Goal: Transaction & Acquisition: Purchase product/service

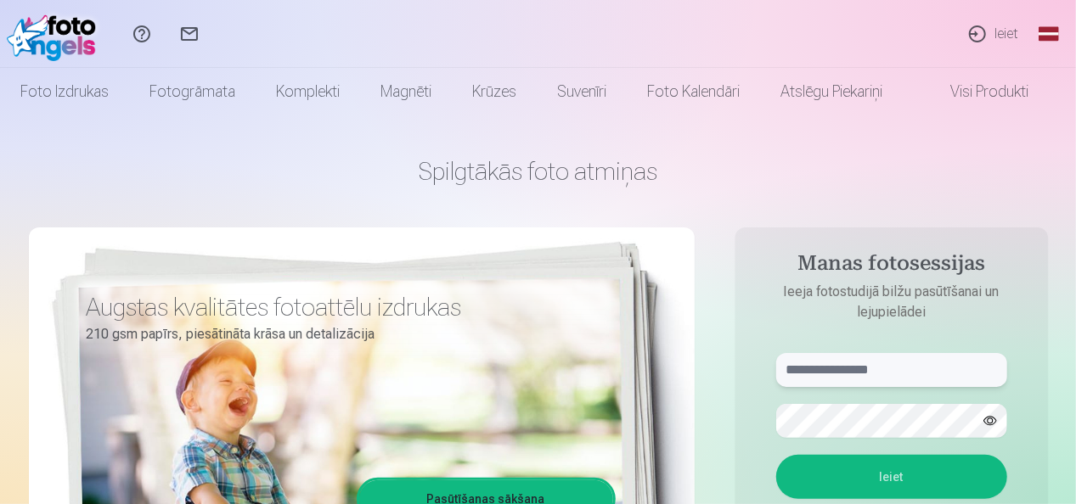
click at [904, 381] on input "text" at bounding box center [891, 370] width 231 height 34
type input "**********"
click at [924, 471] on button "Ieiet" at bounding box center [891, 477] width 231 height 44
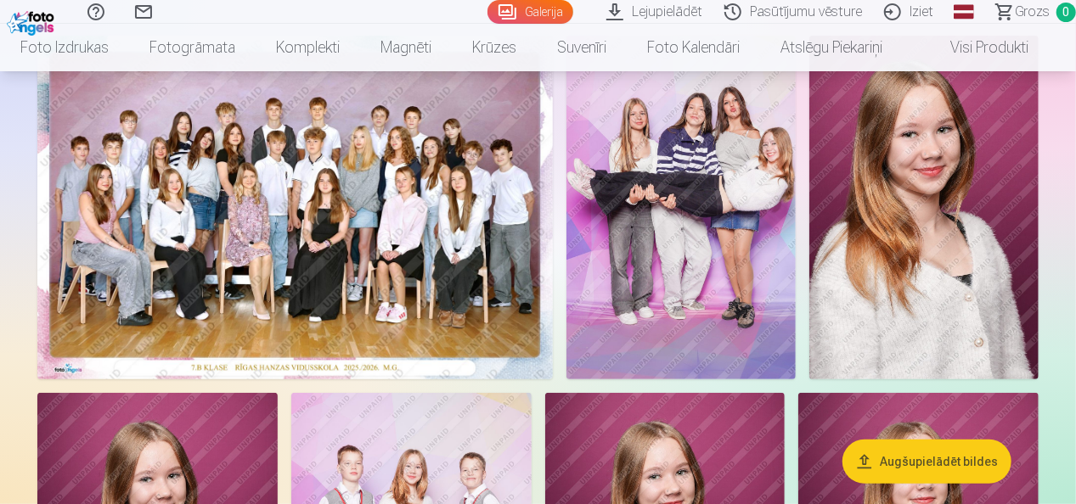
scroll to position [152, 0]
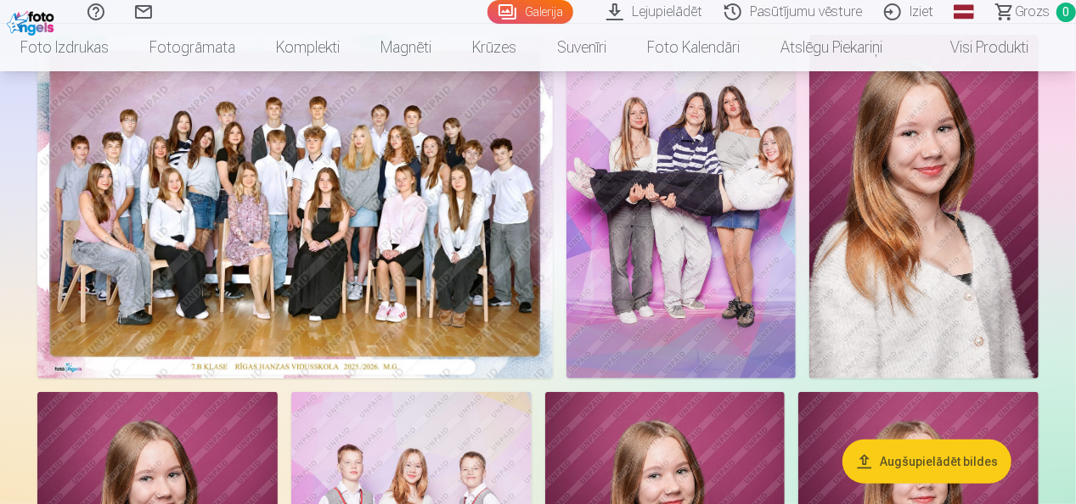
click at [338, 260] on img at bounding box center [294, 207] width 515 height 344
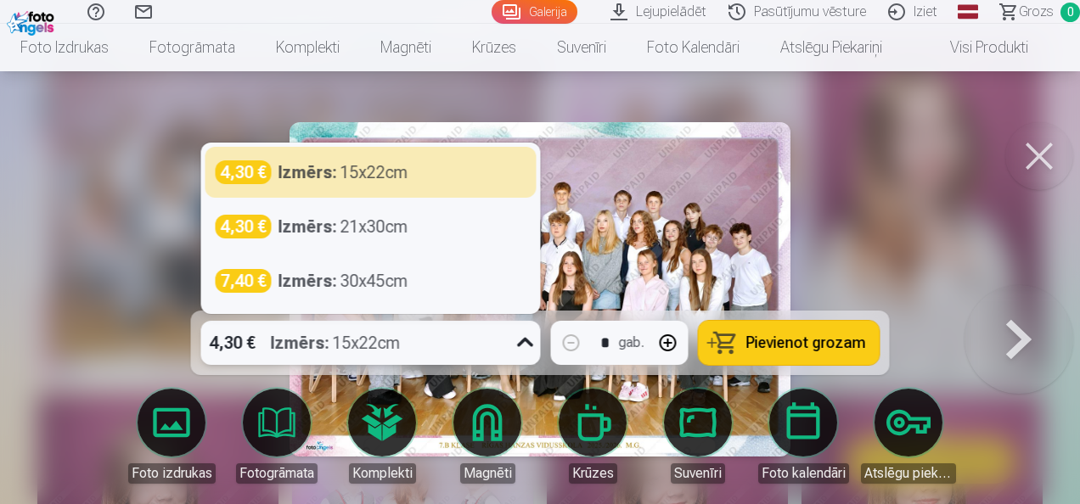
click at [528, 345] on icon at bounding box center [525, 342] width 27 height 27
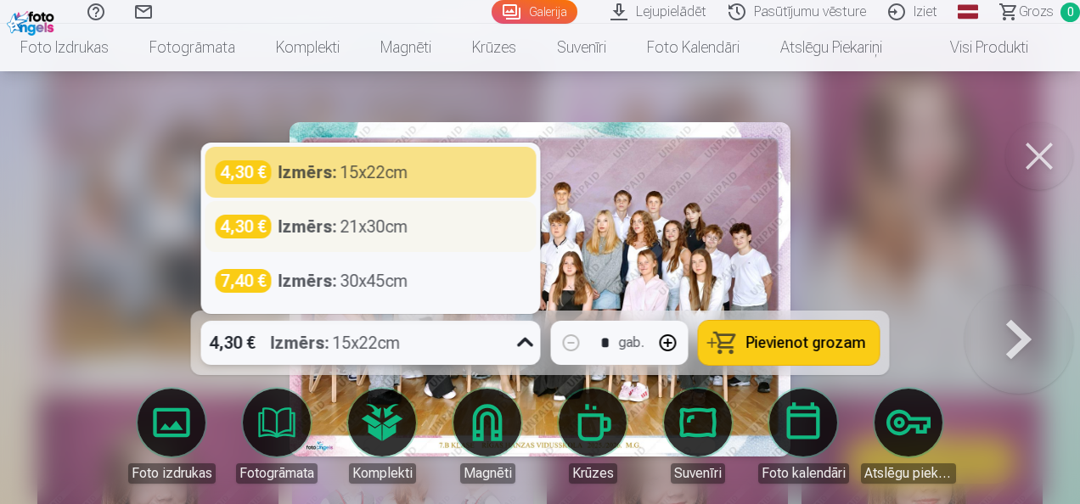
click at [299, 231] on strong "Izmērs :" at bounding box center [308, 227] width 59 height 24
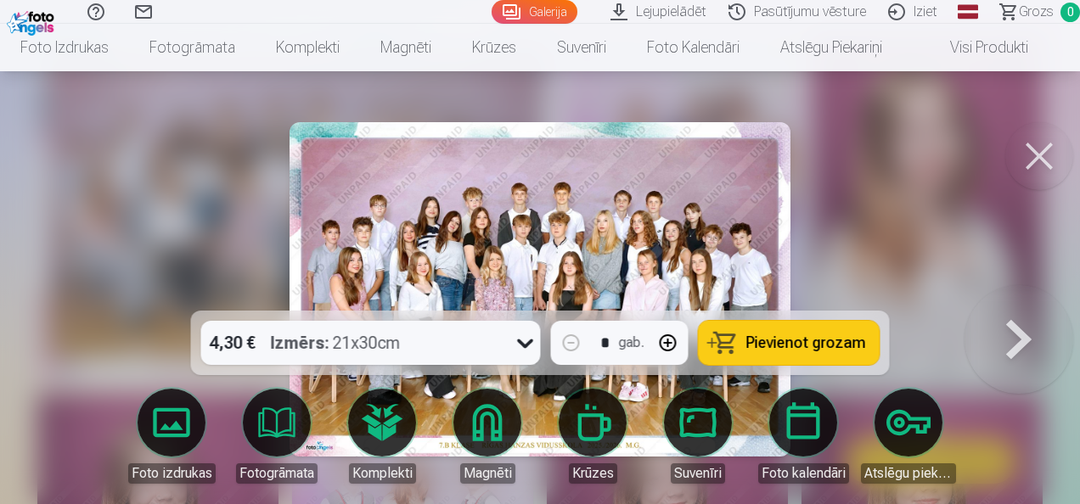
click at [790, 350] on span "Pievienot grozam" at bounding box center [806, 342] width 120 height 15
click at [1029, 172] on button at bounding box center [1039, 156] width 68 height 68
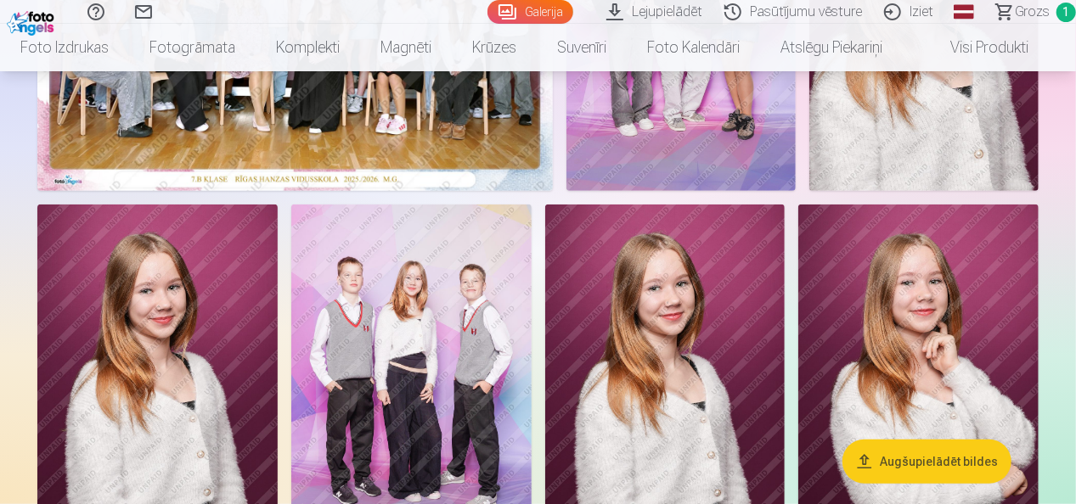
scroll to position [341, 0]
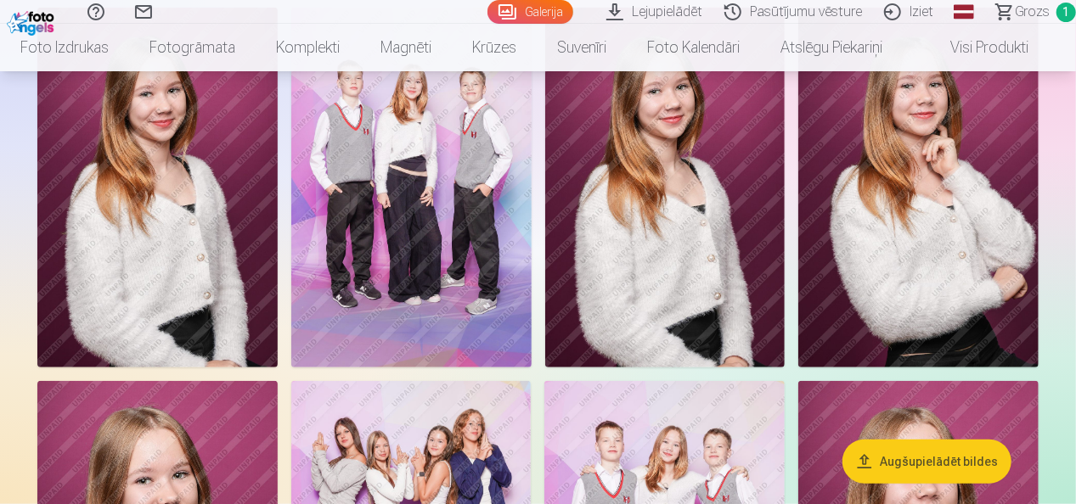
click at [443, 231] on img at bounding box center [411, 188] width 240 height 360
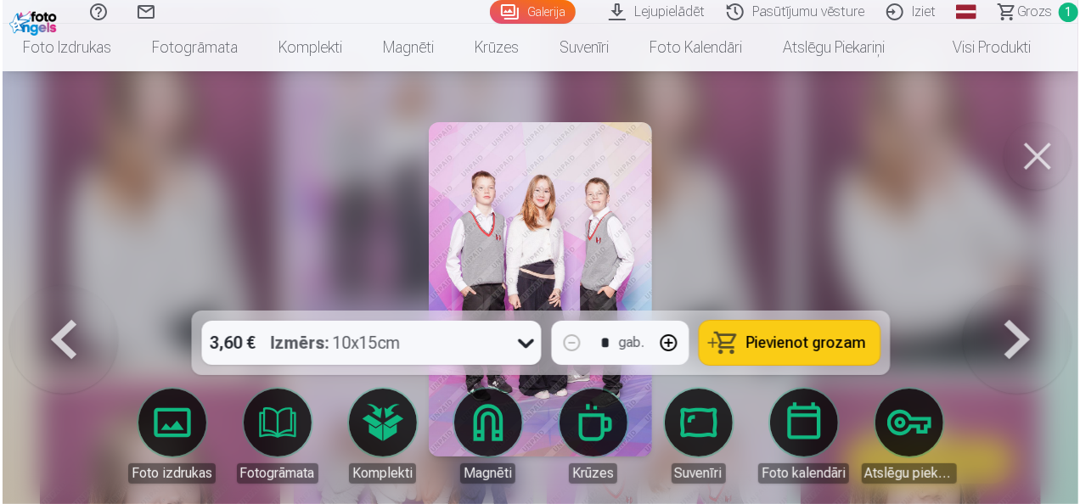
scroll to position [538, 0]
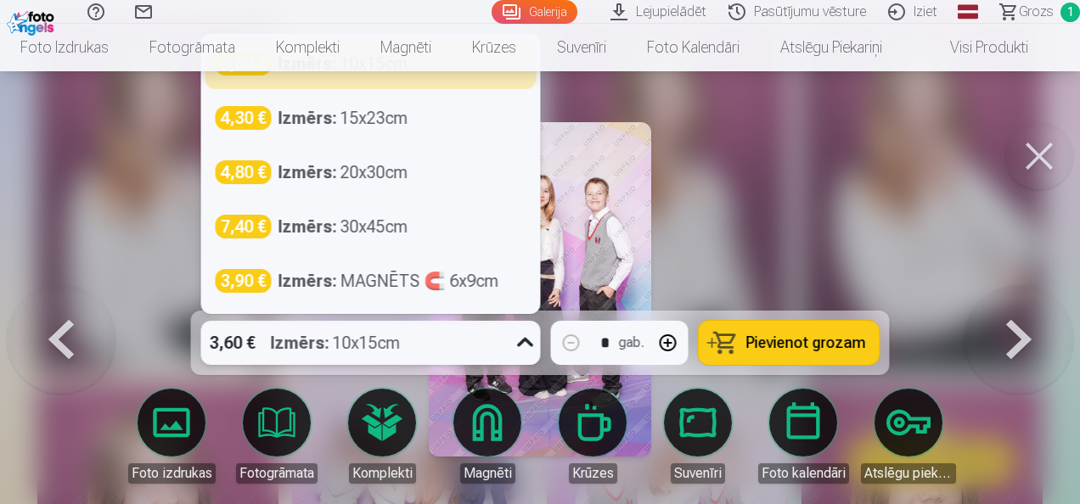
click at [527, 346] on icon at bounding box center [525, 342] width 27 height 27
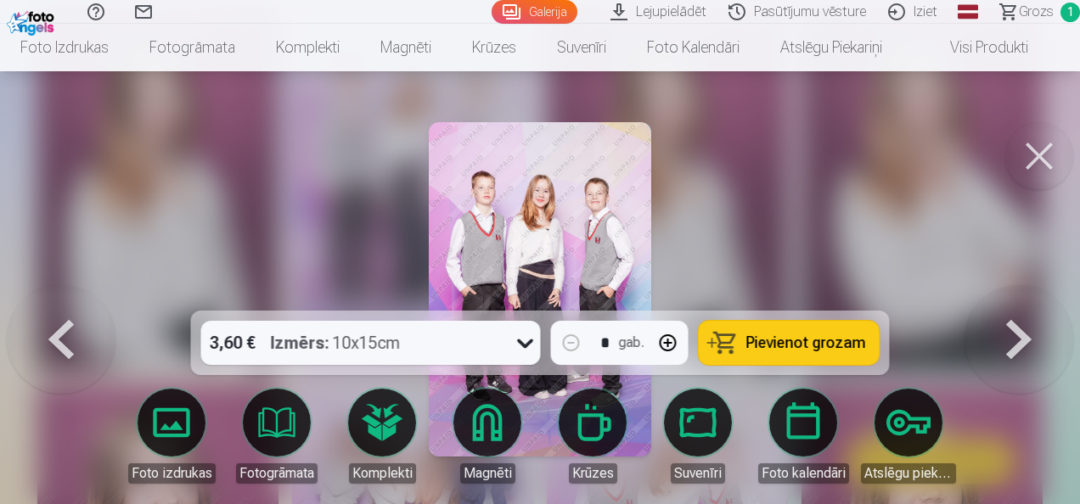
click at [741, 213] on div at bounding box center [540, 252] width 1080 height 504
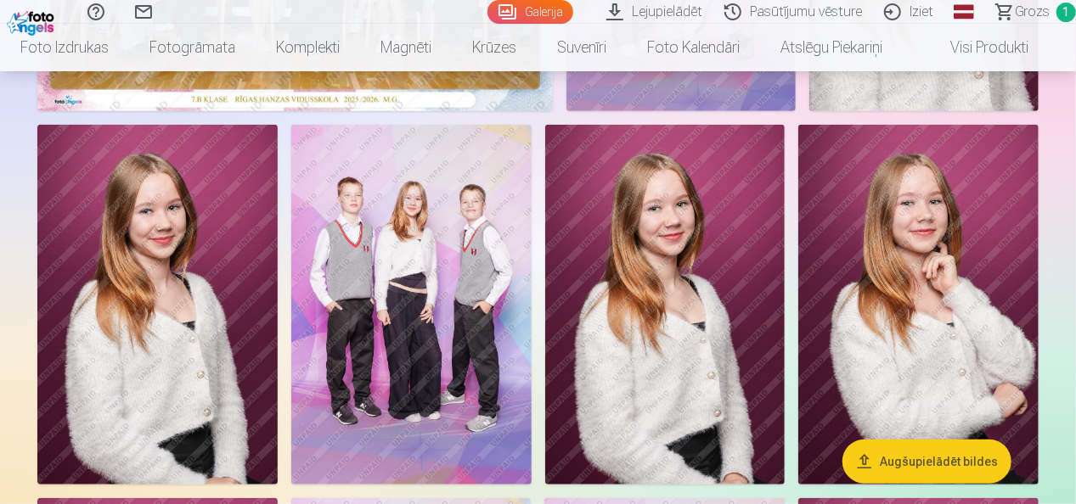
scroll to position [422, 0]
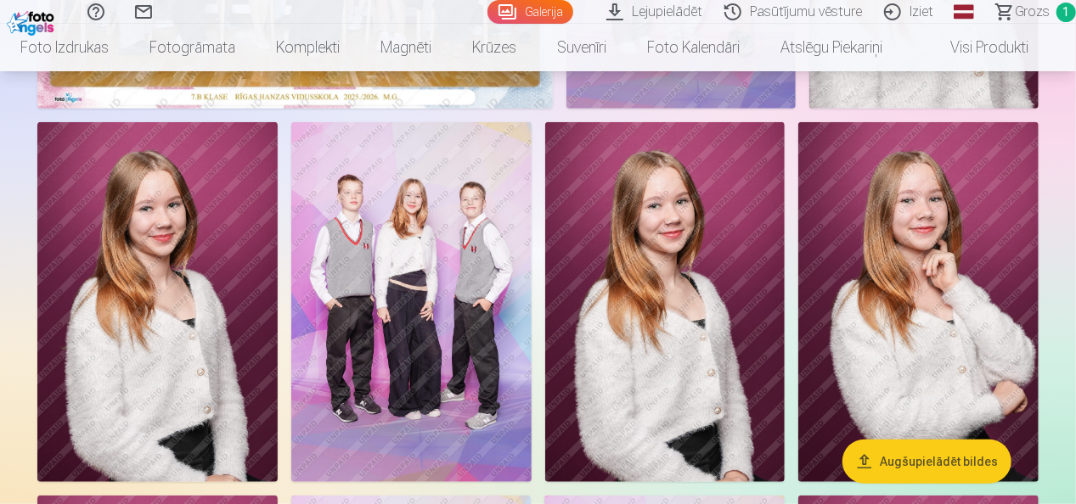
click at [434, 292] on img at bounding box center [411, 302] width 240 height 360
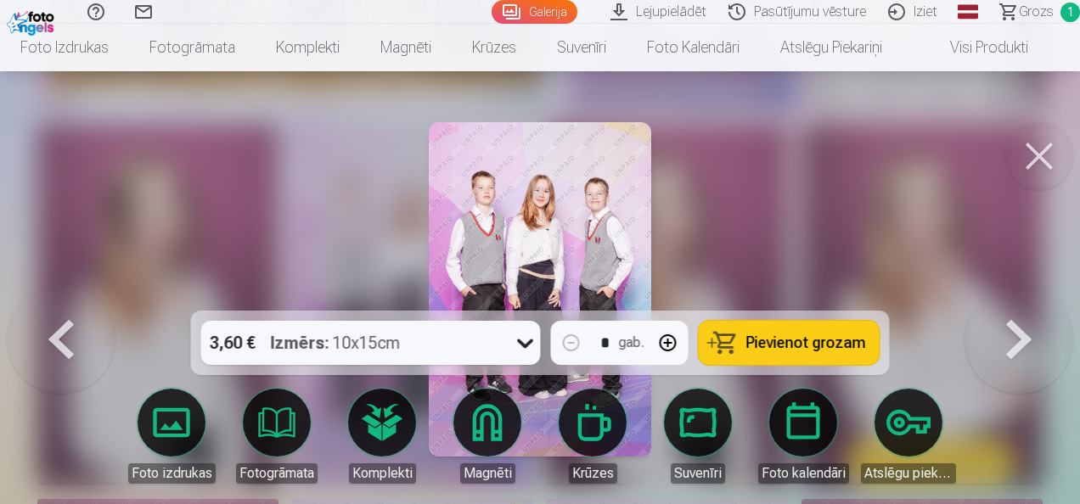
click at [548, 228] on img at bounding box center [540, 289] width 223 height 335
click at [1039, 165] on button at bounding box center [1039, 156] width 68 height 68
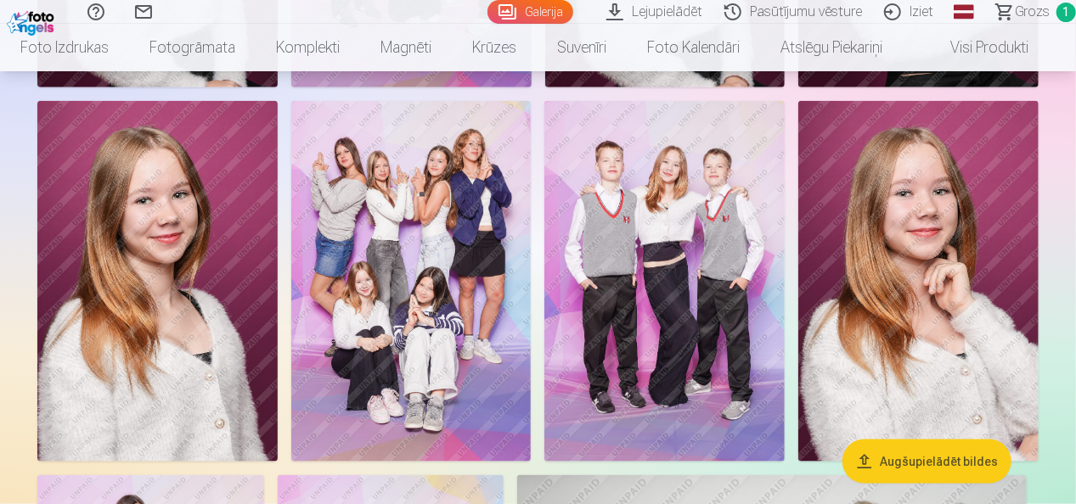
scroll to position [823, 0]
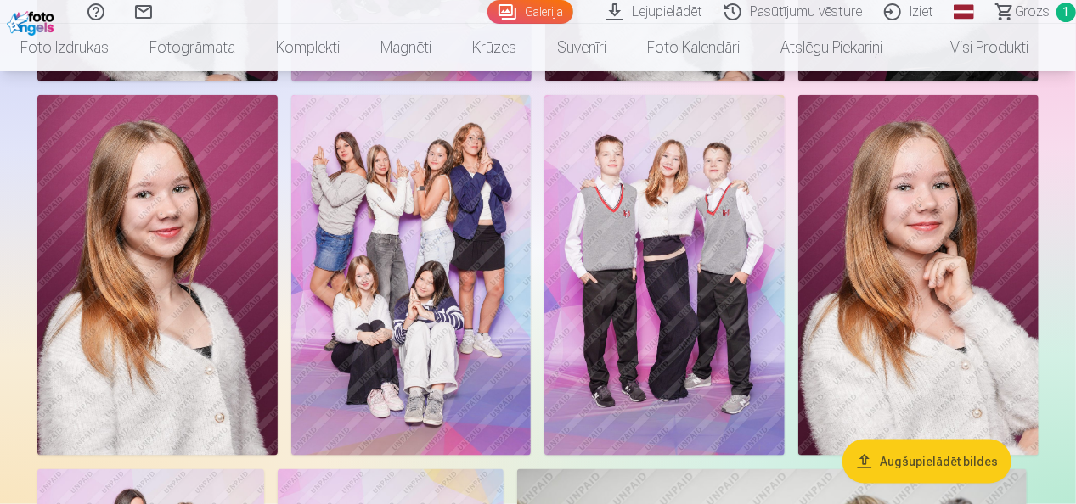
click at [693, 268] on img at bounding box center [664, 275] width 240 height 360
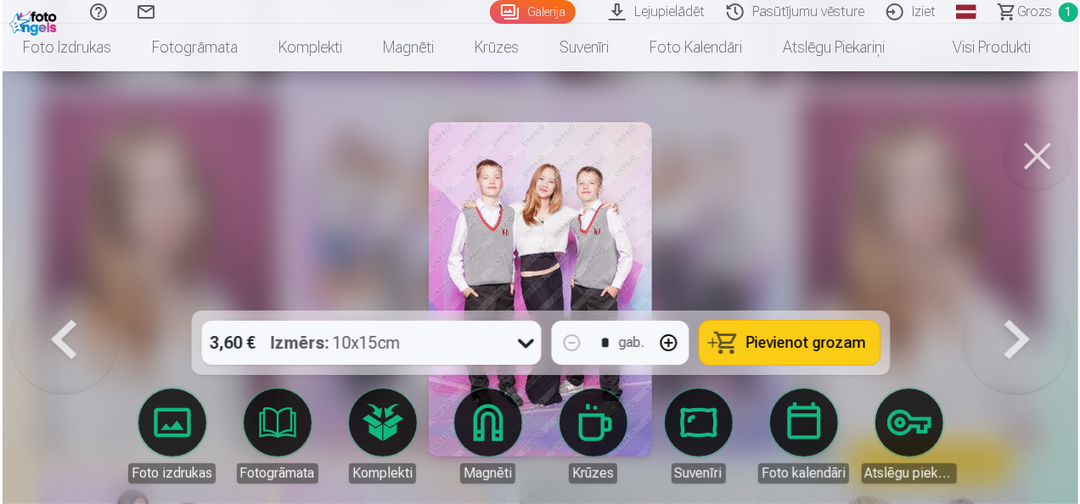
scroll to position [824, 0]
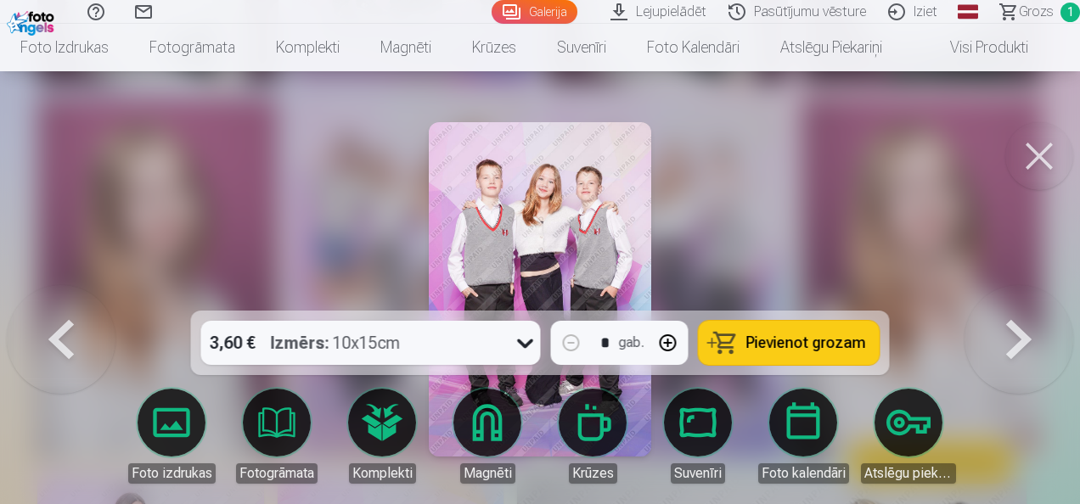
click at [532, 344] on icon at bounding box center [525, 342] width 27 height 27
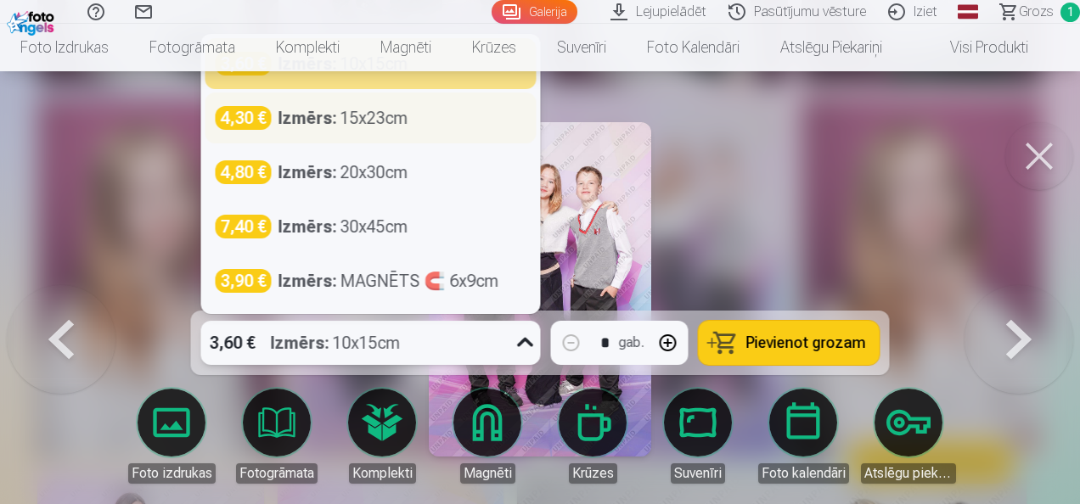
click at [357, 121] on div "Izmērs : 15x23cm" at bounding box center [344, 118] width 130 height 24
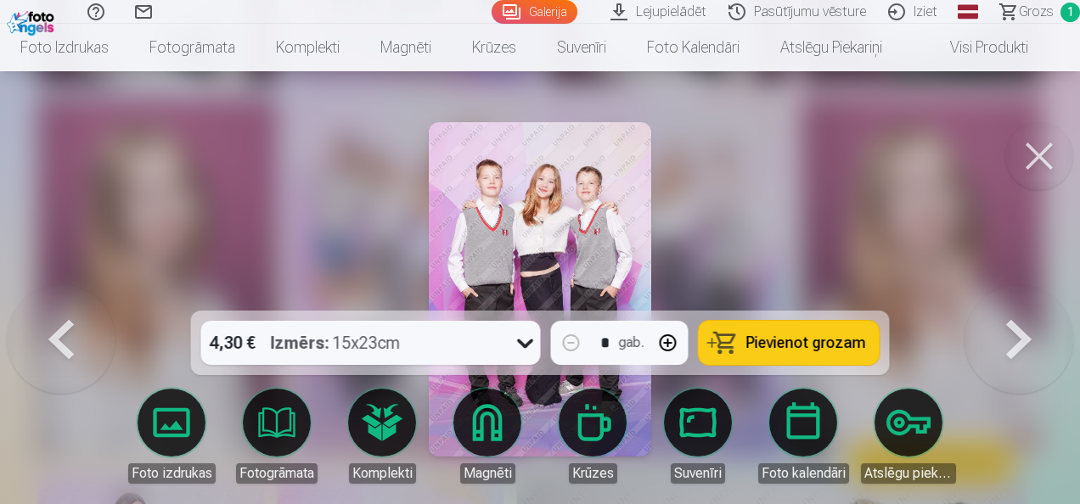
click at [768, 351] on span "Pievienot grozam" at bounding box center [806, 342] width 120 height 15
click at [1033, 163] on button at bounding box center [1039, 156] width 68 height 68
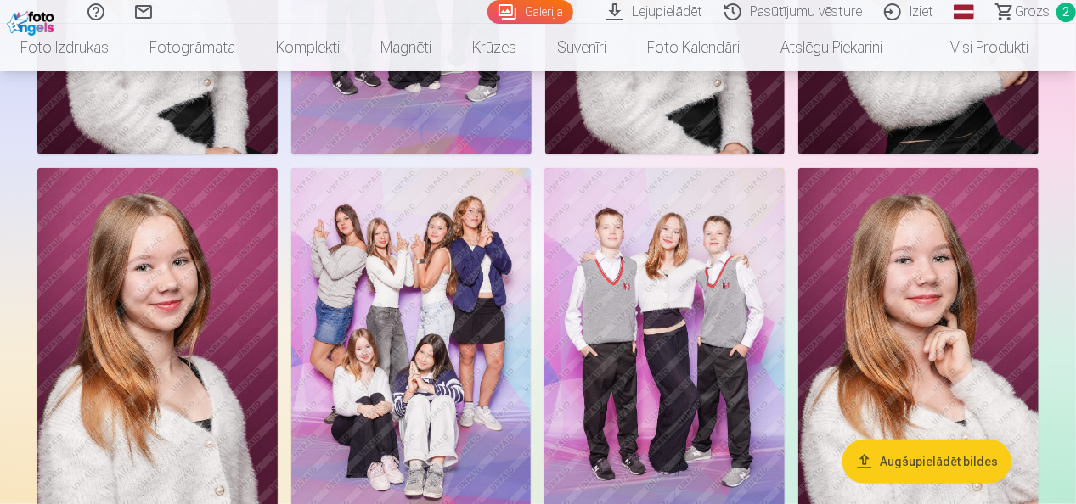
scroll to position [751, 0]
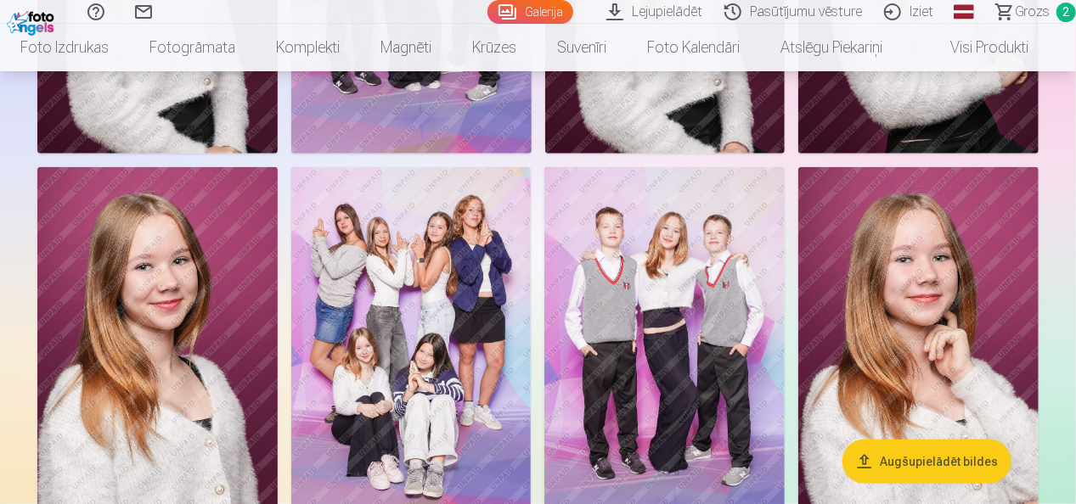
click at [941, 318] on img at bounding box center [918, 347] width 240 height 360
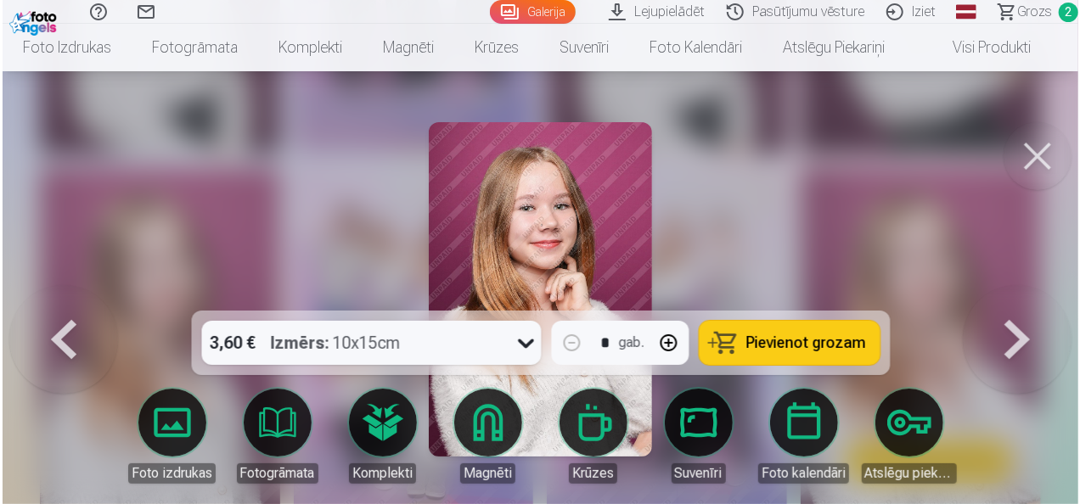
scroll to position [752, 0]
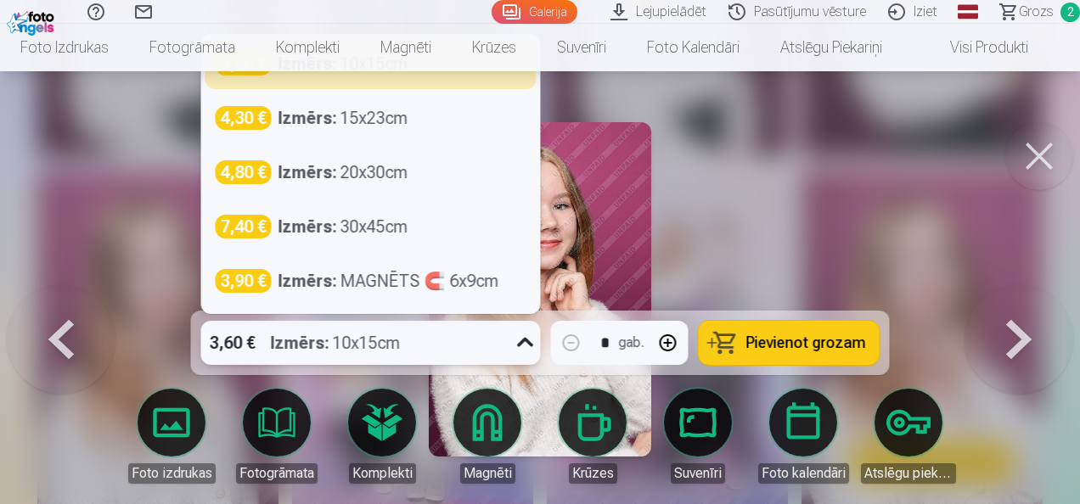
click at [527, 348] on icon at bounding box center [525, 342] width 27 height 27
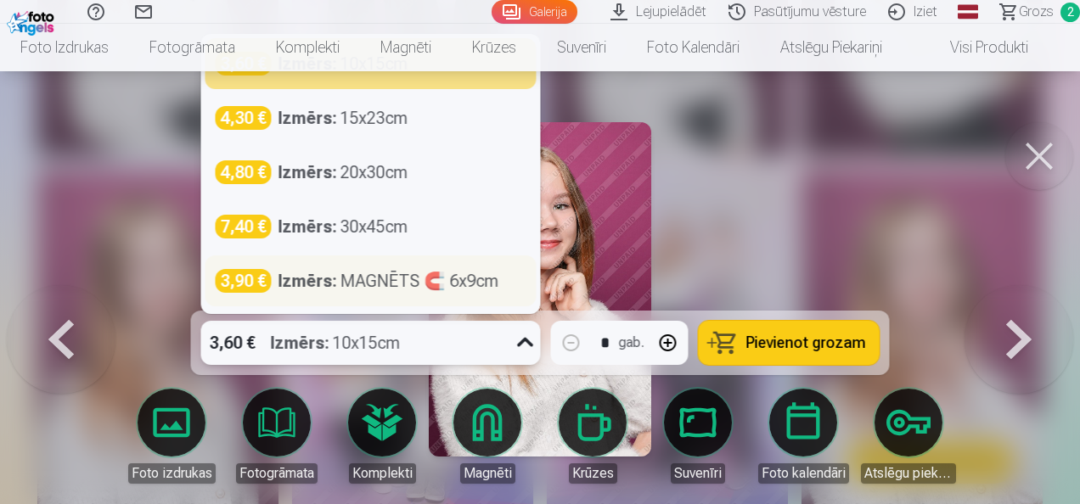
click at [382, 288] on div "Izmērs : MAGNĒTS 🧲 6x9cm" at bounding box center [389, 281] width 221 height 24
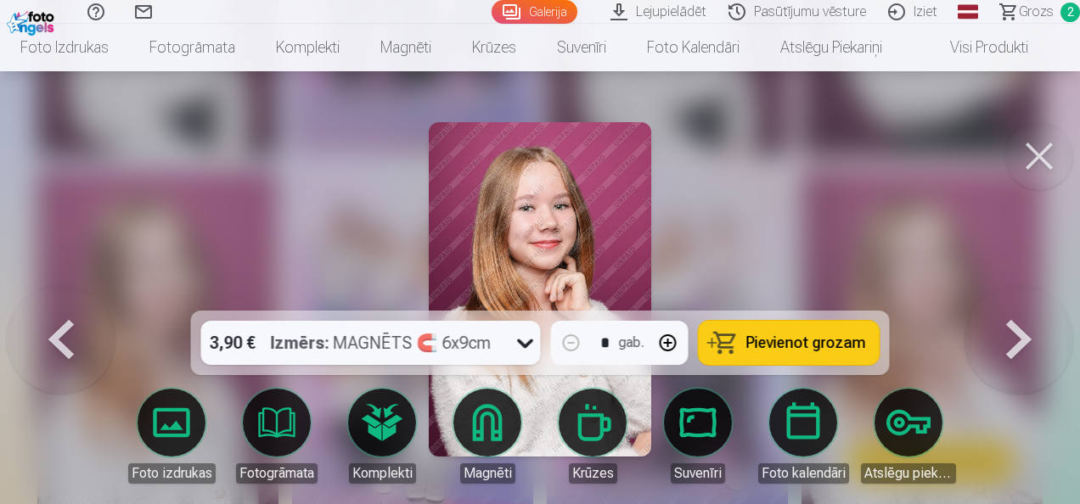
click at [771, 343] on span "Pievienot grozam" at bounding box center [806, 342] width 120 height 15
click at [1043, 15] on span "Grozs" at bounding box center [1036, 12] width 35 height 20
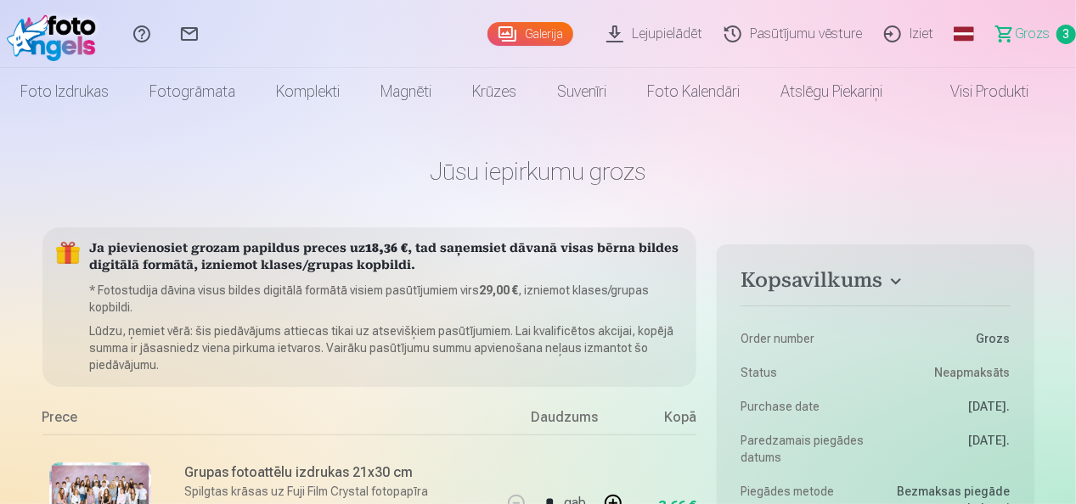
click at [1031, 32] on span "Grozs" at bounding box center [1032, 34] width 35 height 20
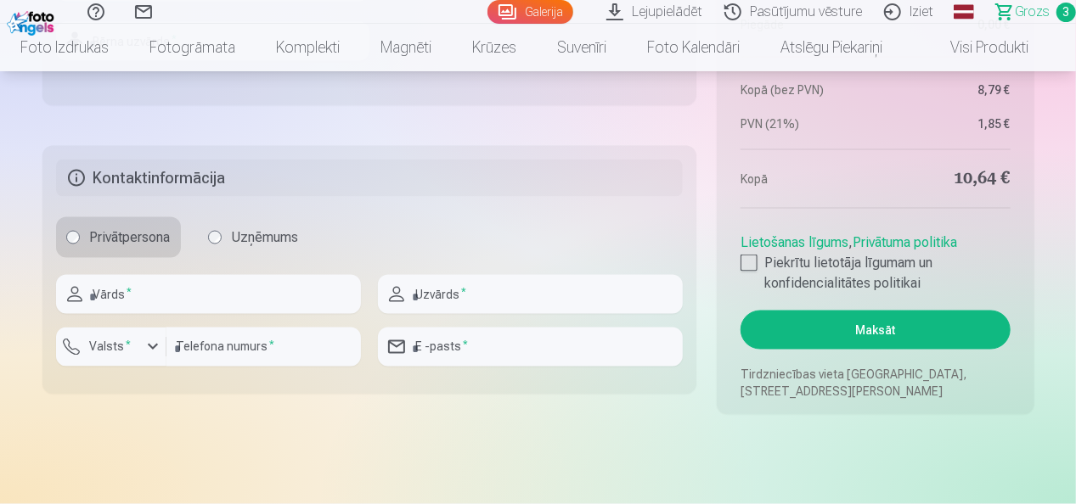
scroll to position [1267, 0]
click at [749, 256] on div at bounding box center [749, 262] width 17 height 17
click at [870, 327] on button "Maksāt" at bounding box center [875, 329] width 269 height 39
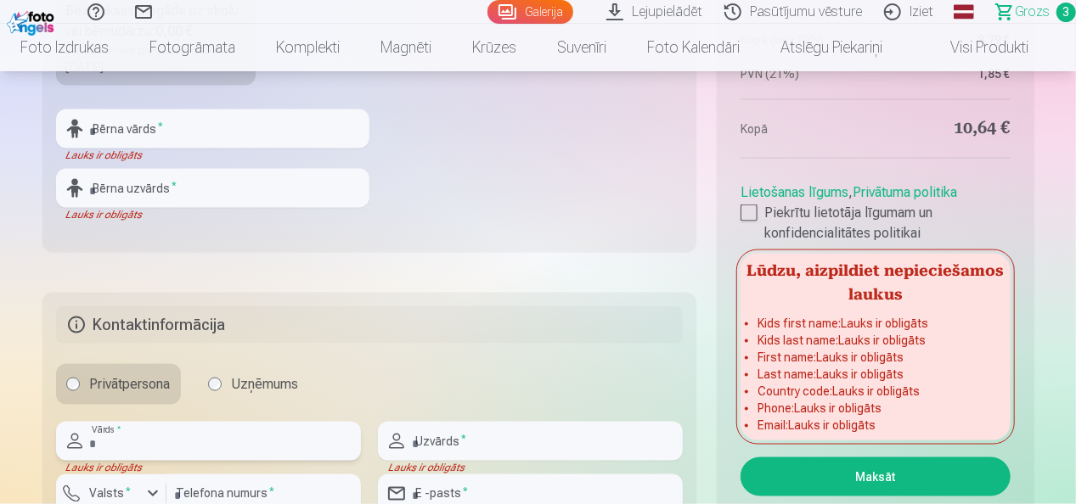
scroll to position [1065, 0]
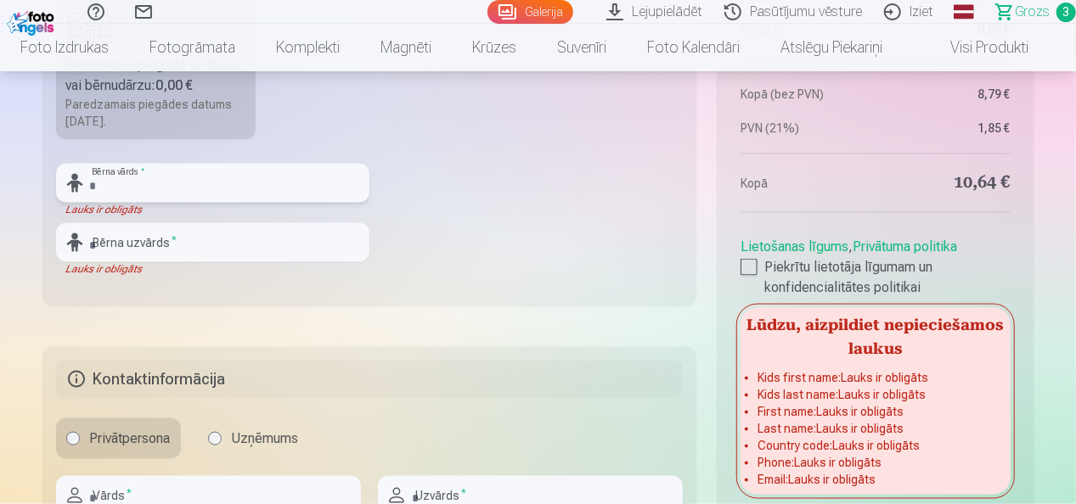
click at [292, 186] on input "text" at bounding box center [212, 183] width 313 height 39
type input "*"
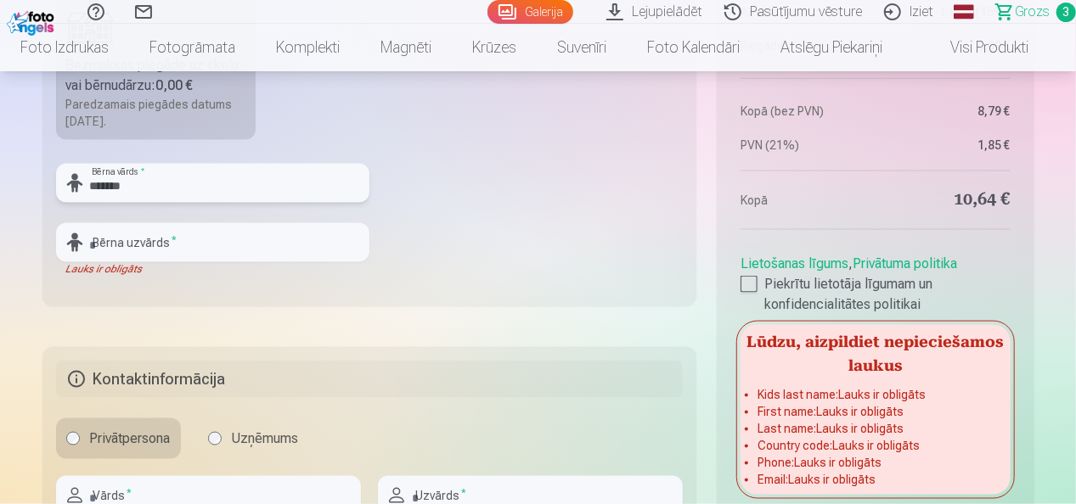
type input "*******"
click at [282, 234] on input "text" at bounding box center [212, 242] width 313 height 39
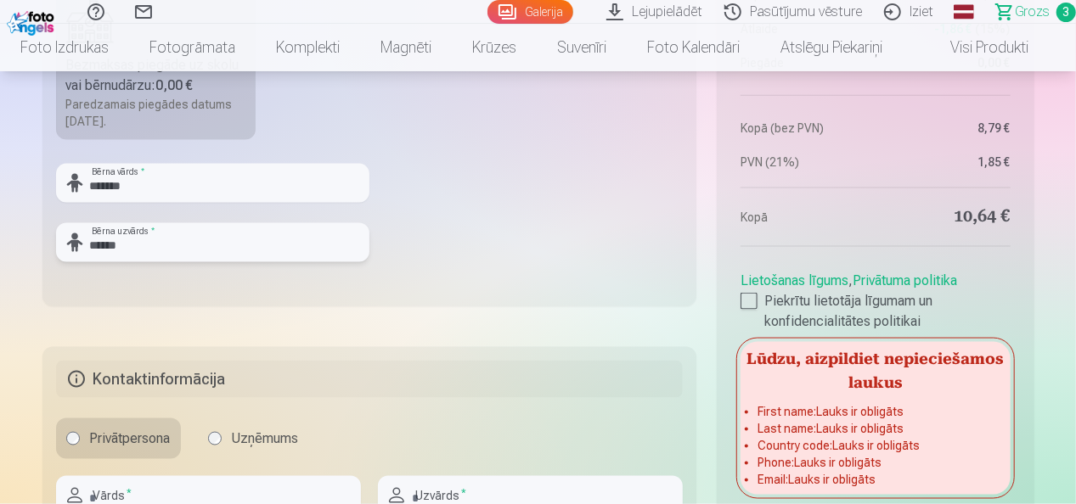
type input "******"
click at [445, 266] on fieldset "Piegādes metode Bezmaksas piegāde uz skolu vai bērnudārzu : 0,00 € Paredzamais …" at bounding box center [369, 104] width 655 height 404
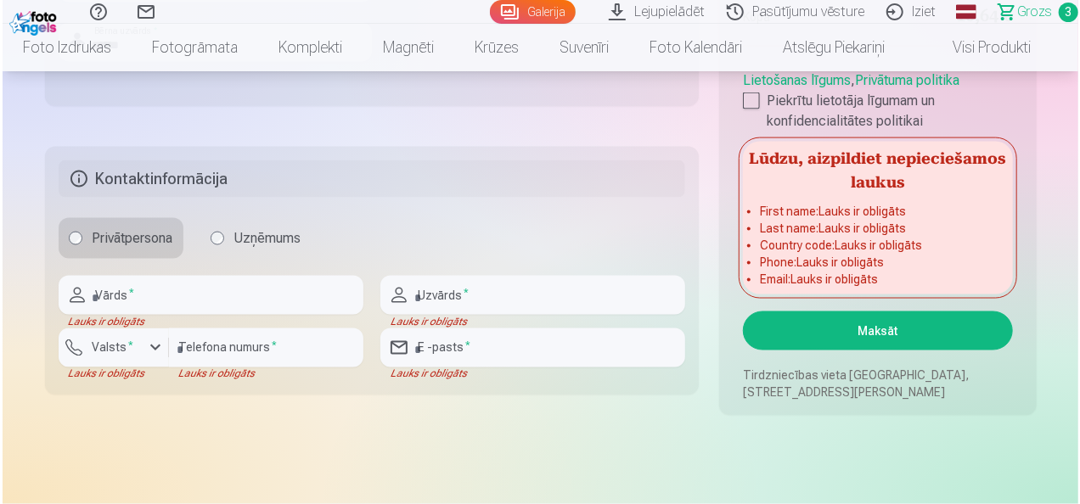
scroll to position [1267, 0]
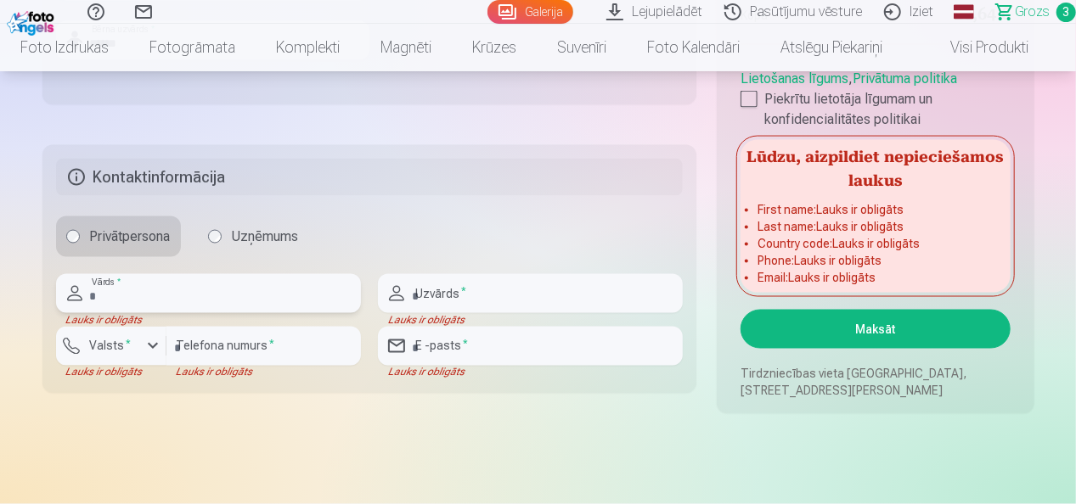
click at [277, 293] on input "text" at bounding box center [208, 293] width 305 height 39
type input "******"
type input "********"
type input "**********"
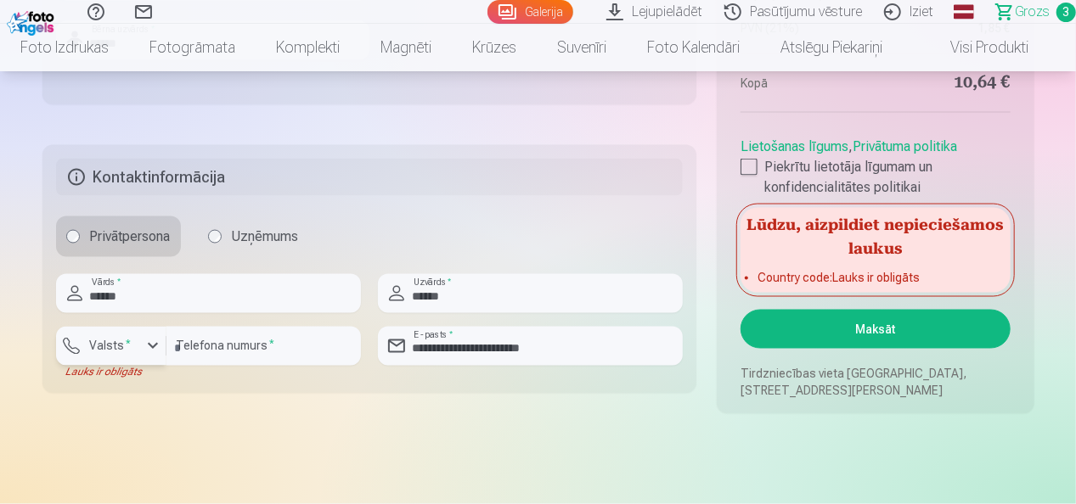
click at [155, 346] on div "button" at bounding box center [153, 346] width 20 height 20
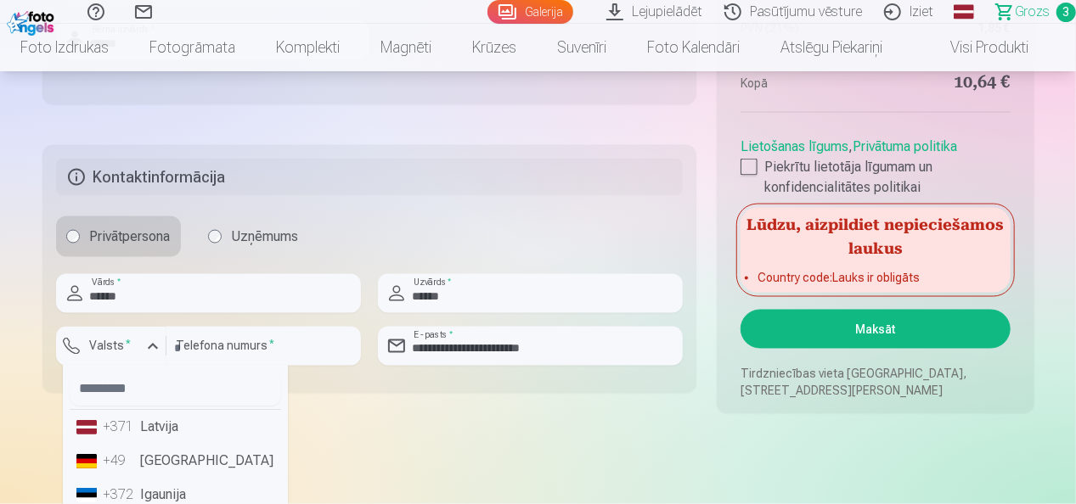
click at [163, 431] on li "+371 Latvija" at bounding box center [175, 428] width 211 height 34
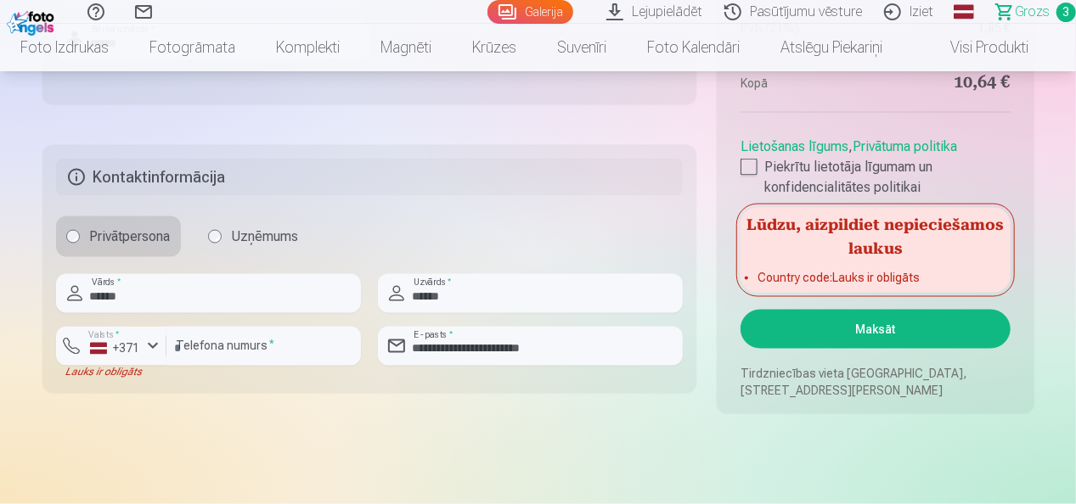
click at [855, 338] on button "Maksāt" at bounding box center [875, 329] width 269 height 39
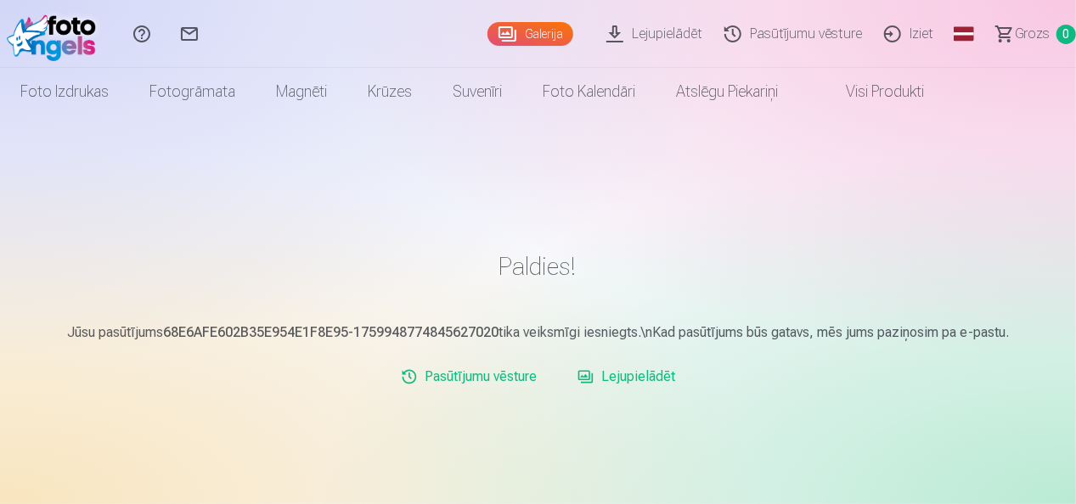
click at [923, 30] on link "Iziet" at bounding box center [911, 34] width 71 height 68
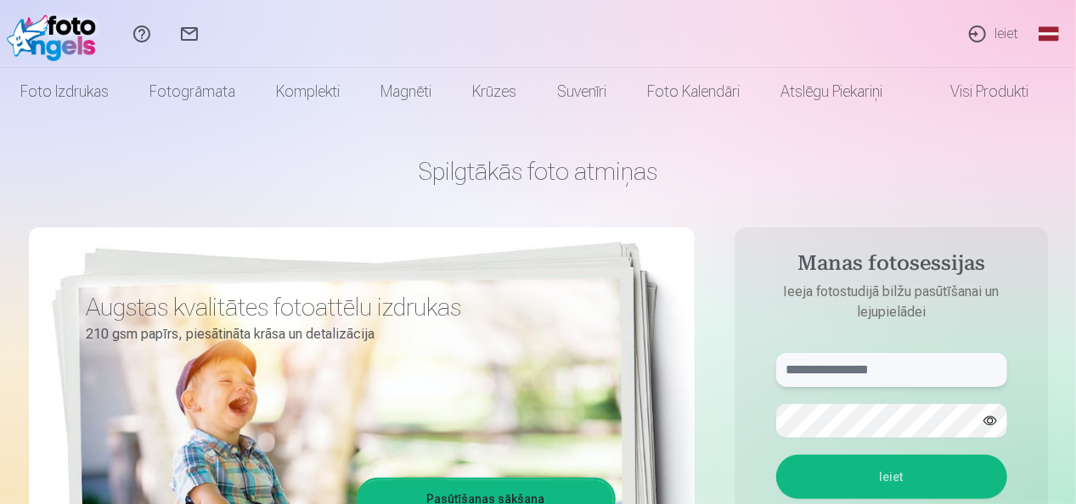
click at [918, 372] on input "text" at bounding box center [891, 370] width 231 height 34
type input "**********"
click at [893, 481] on button "Ieiet" at bounding box center [891, 477] width 231 height 44
